Goal: Task Accomplishment & Management: Manage account settings

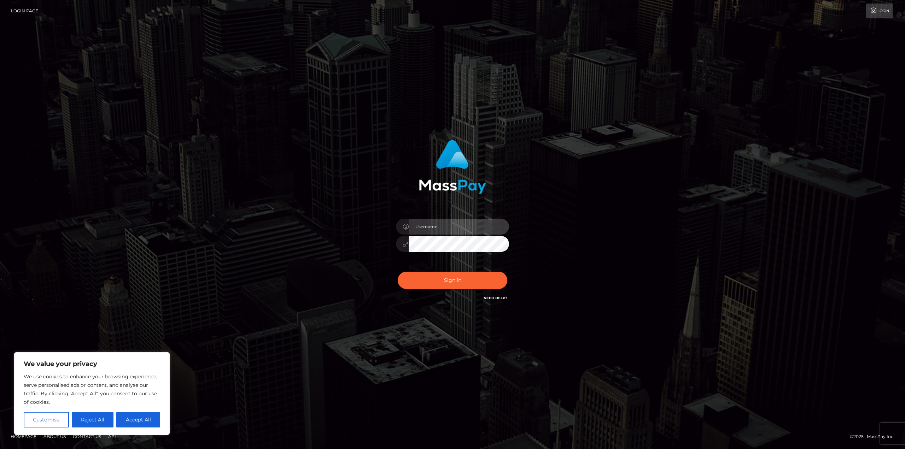
click at [455, 227] on input "text" at bounding box center [459, 227] width 100 height 16
paste input "sinarmen77@gmail.com"
type input "sinarmen77@gmail.com"
click at [139, 422] on button "Accept All" at bounding box center [138, 420] width 44 height 16
checkbox input "true"
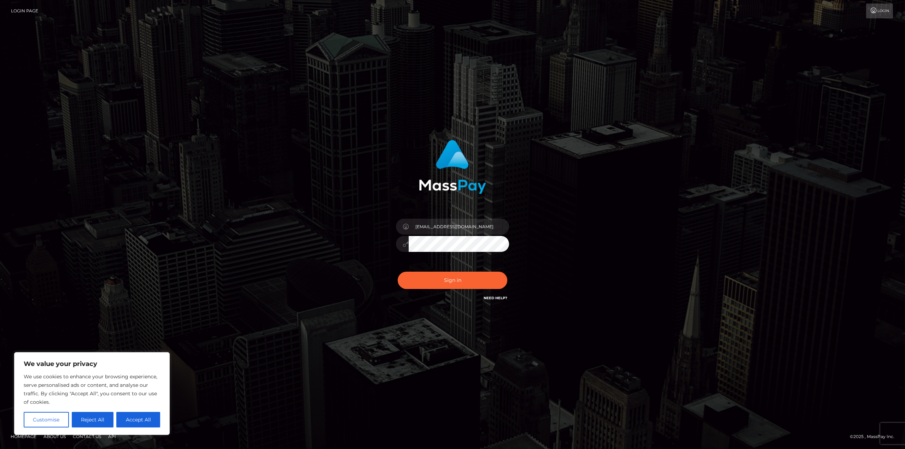
checkbox input "true"
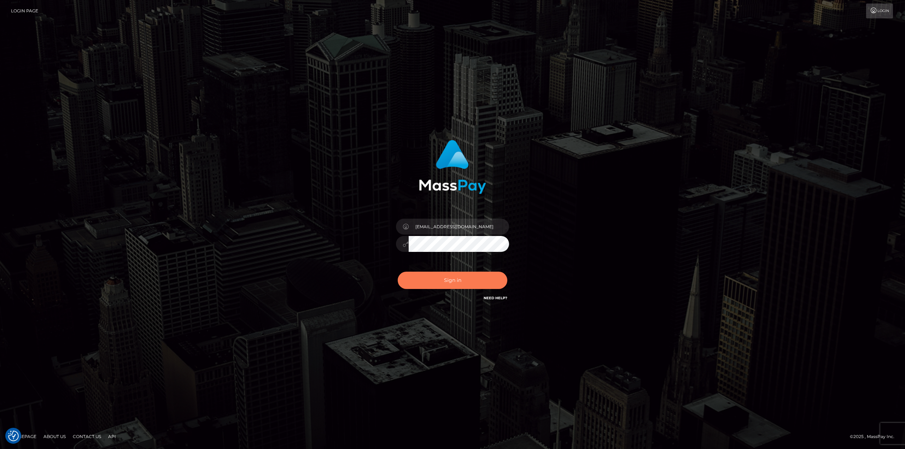
click at [453, 279] on button "Sign in" at bounding box center [453, 280] width 110 height 17
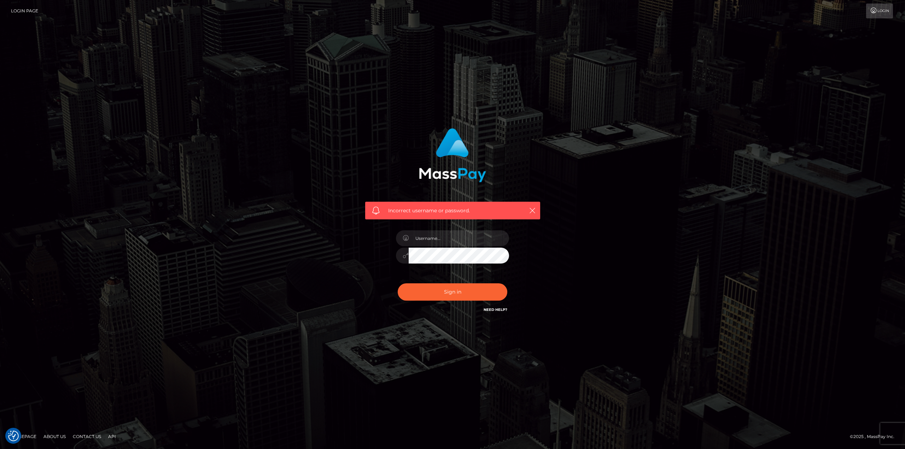
click at [494, 309] on link "Need Help?" at bounding box center [496, 310] width 24 height 5
click at [500, 308] on link "Need Help?" at bounding box center [496, 310] width 24 height 5
click at [500, 310] on link "Need Help?" at bounding box center [496, 310] width 24 height 5
click at [486, 310] on link "Need Help?" at bounding box center [496, 310] width 24 height 5
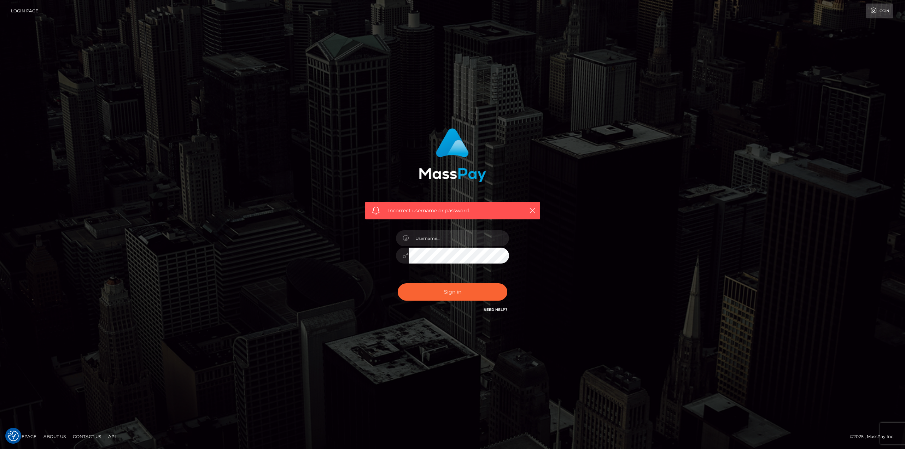
click at [486, 310] on link "Need Help?" at bounding box center [496, 310] width 24 height 5
click at [454, 233] on input "text" at bounding box center [459, 239] width 100 height 16
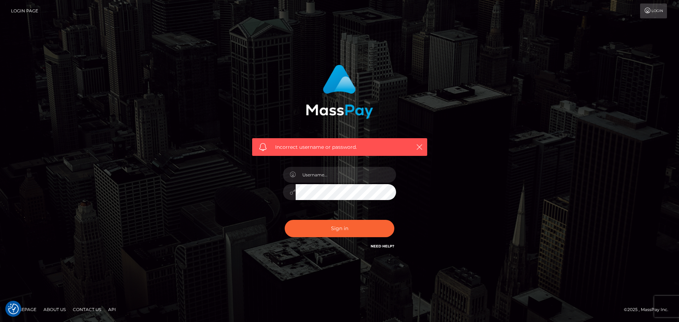
click at [381, 247] on link "Need Help?" at bounding box center [383, 246] width 24 height 5
click at [342, 179] on input "text" at bounding box center [346, 175] width 100 height 16
paste input "https://clients.masspay.io/login"
click at [344, 181] on input "https://clients.masspay.io/login" at bounding box center [346, 175] width 100 height 16
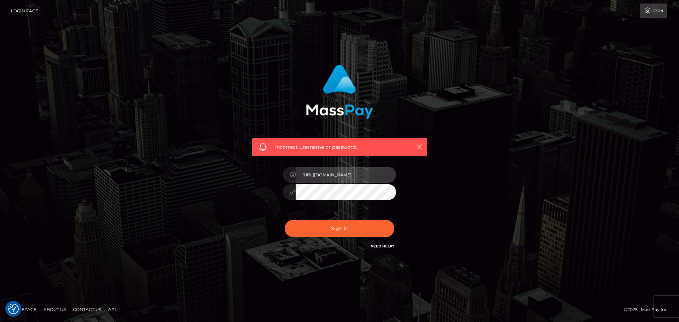
click at [344, 181] on input "https://clients.masspay.io/login" at bounding box center [346, 175] width 100 height 16
click at [344, 180] on input "https://clients.masspay.io/login" at bounding box center [346, 175] width 100 height 16
click at [344, 179] on input "https://clients.masspay.io/login" at bounding box center [346, 175] width 100 height 16
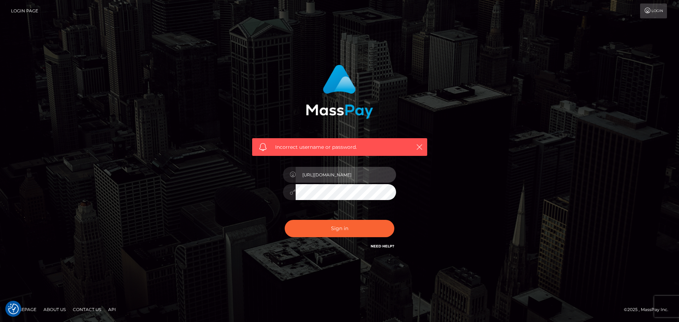
click at [344, 179] on input "https://clients.masspay.io/login" at bounding box center [346, 175] width 100 height 16
type input "sinarmen77@gmail.com"
click at [285, 220] on button "Sign in" at bounding box center [340, 228] width 110 height 17
click at [337, 174] on input "text" at bounding box center [346, 175] width 100 height 16
type input "s"
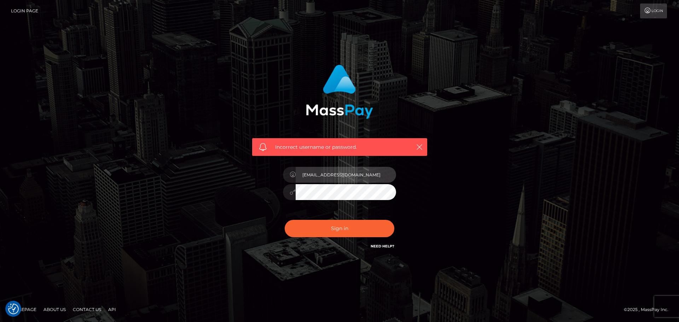
type input "juanidanim@gmail.com"
click at [285, 220] on button "Sign in" at bounding box center [340, 228] width 110 height 17
click at [337, 174] on input "text" at bounding box center [346, 175] width 100 height 16
type input "[EMAIL_ADDRESS][DOMAIN_NAME]"
click at [285, 220] on button "Sign in" at bounding box center [340, 228] width 110 height 17
